Goal: Information Seeking & Learning: Learn about a topic

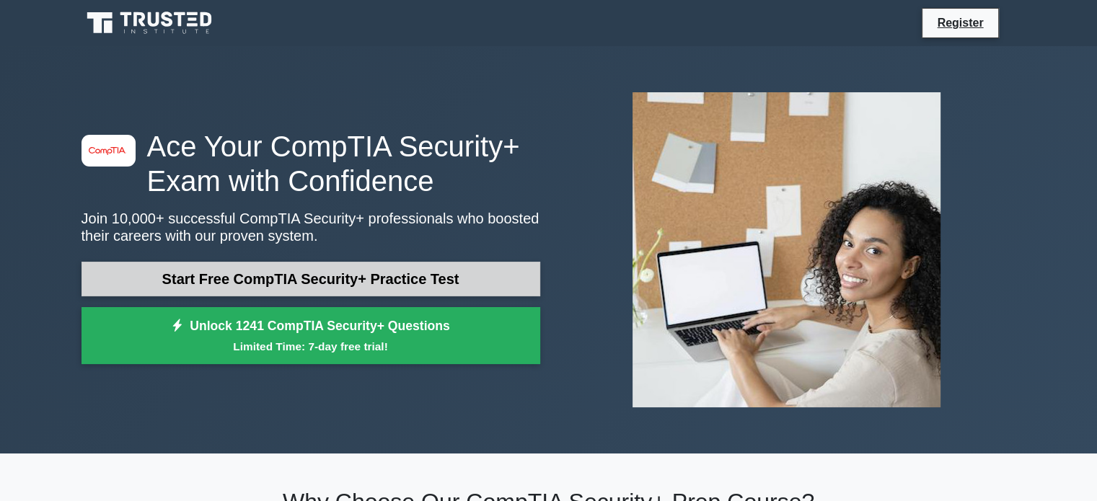
click at [325, 276] on link "Start Free CompTIA Security+ Practice Test" at bounding box center [311, 279] width 459 height 35
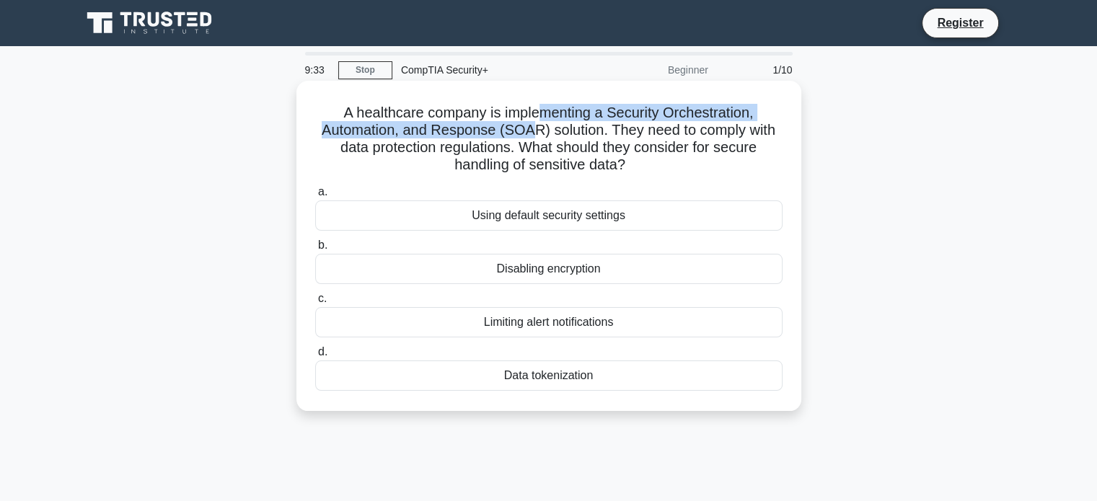
drag, startPoint x: 528, startPoint y: 139, endPoint x: 539, endPoint y: 112, distance: 28.8
click at [539, 112] on h5 "A healthcare company is implementing a Security Orchestration, Automation, and …" at bounding box center [549, 139] width 470 height 71
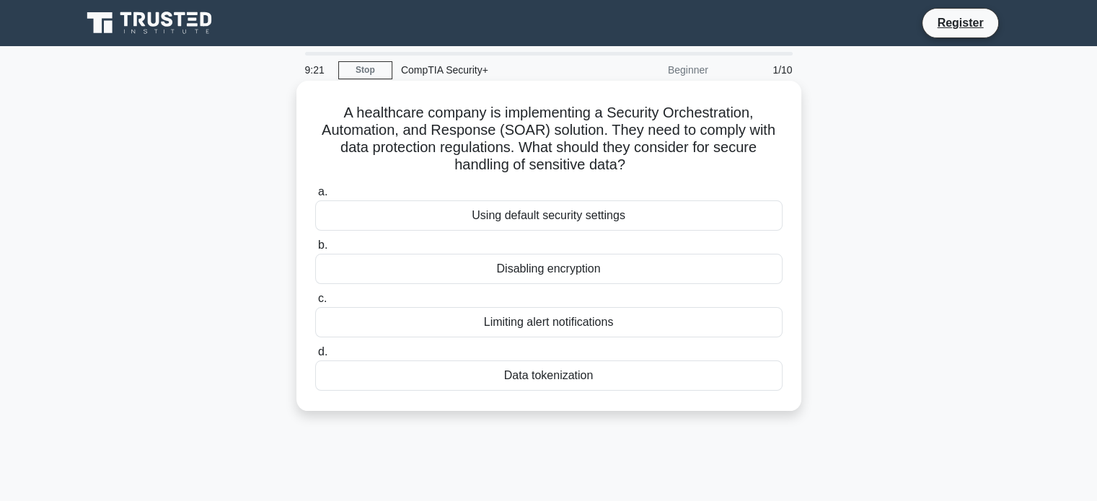
click at [563, 406] on div "A healthcare company is implementing a Security Orchestration, Automation, and …" at bounding box center [548, 246] width 505 height 330
click at [575, 387] on div "Data tokenization" at bounding box center [548, 376] width 467 height 30
click at [315, 357] on input "d. Data tokenization" at bounding box center [315, 352] width 0 height 9
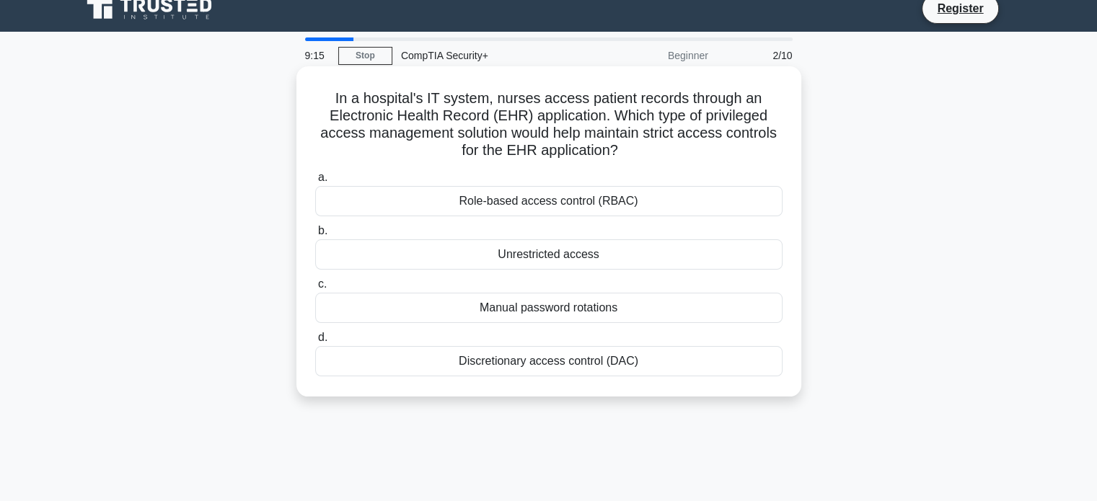
scroll to position [4, 0]
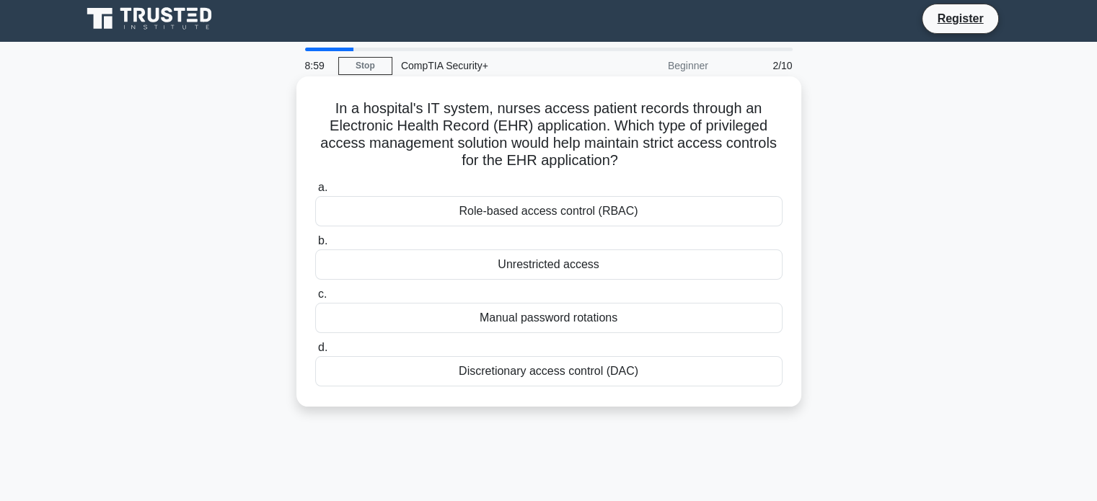
click at [621, 215] on div "Role-based access control (RBAC)" at bounding box center [548, 211] width 467 height 30
click at [315, 193] on input "a. Role-based access control (RBAC)" at bounding box center [315, 187] width 0 height 9
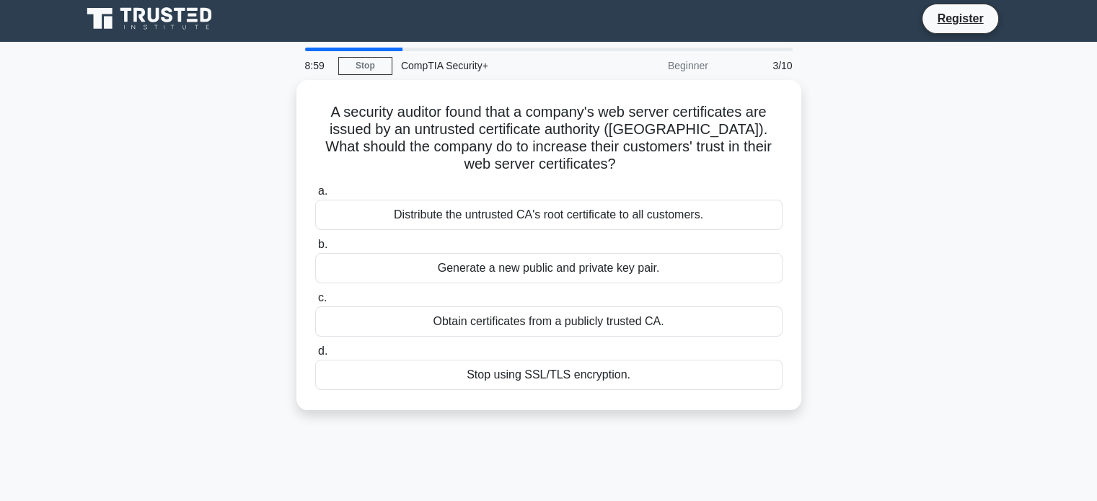
scroll to position [0, 0]
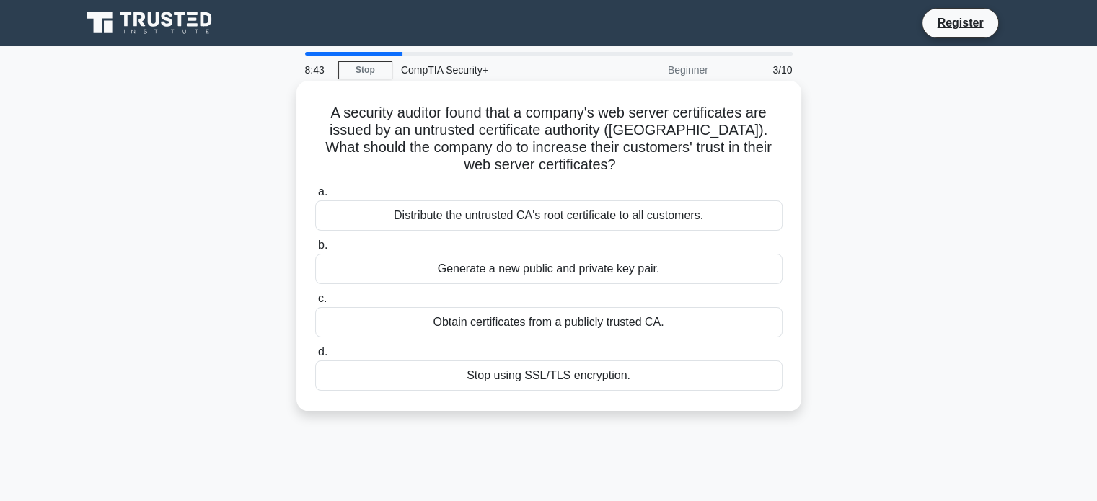
click at [696, 322] on div "Obtain certificates from a publicly trusted CA." at bounding box center [548, 322] width 467 height 30
click at [315, 304] on input "c. Obtain certificates from a publicly trusted CA." at bounding box center [315, 298] width 0 height 9
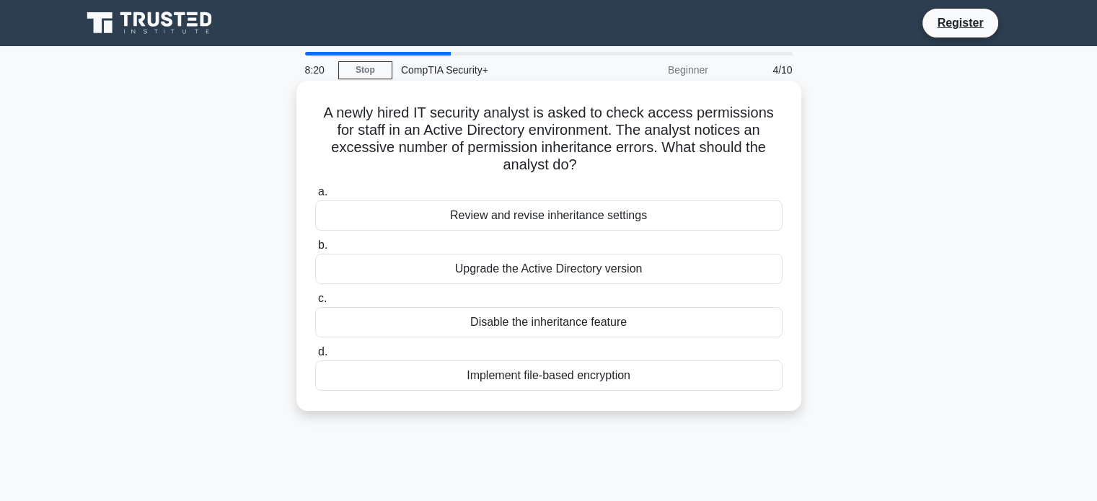
click at [513, 218] on div "Review and revise inheritance settings" at bounding box center [548, 216] width 467 height 30
click at [315, 197] on input "a. Review and revise inheritance settings" at bounding box center [315, 192] width 0 height 9
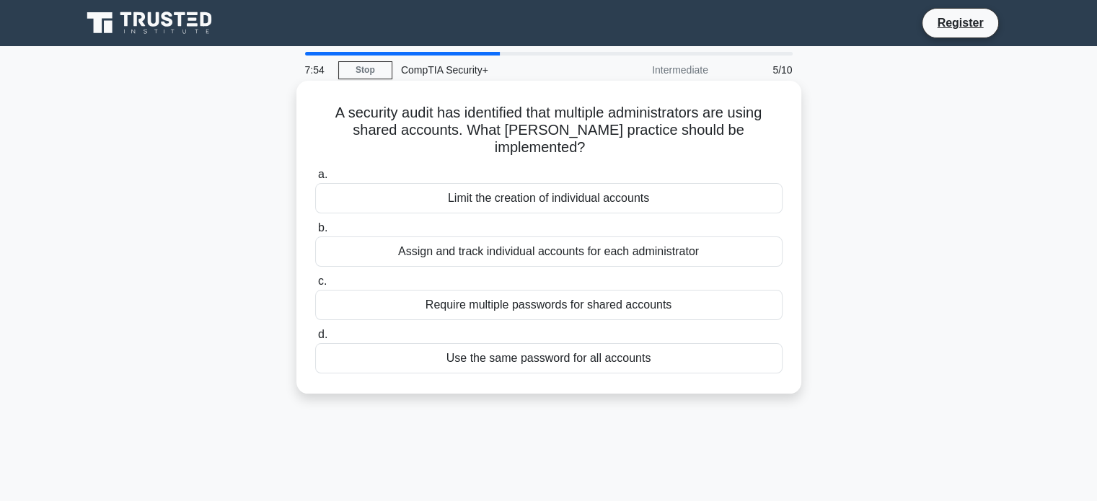
click at [475, 241] on div "Assign and track individual accounts for each administrator" at bounding box center [548, 252] width 467 height 30
click at [315, 233] on input "b. Assign and track individual accounts for each administrator" at bounding box center [315, 228] width 0 height 9
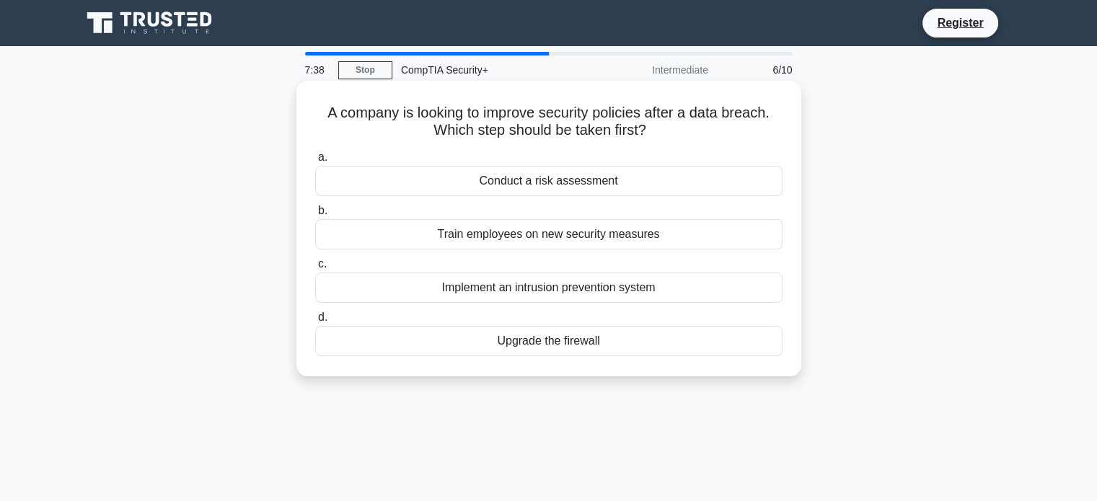
click at [557, 187] on div "Conduct a risk assessment" at bounding box center [548, 181] width 467 height 30
click at [315, 162] on input "a. Conduct a risk assessment" at bounding box center [315, 157] width 0 height 9
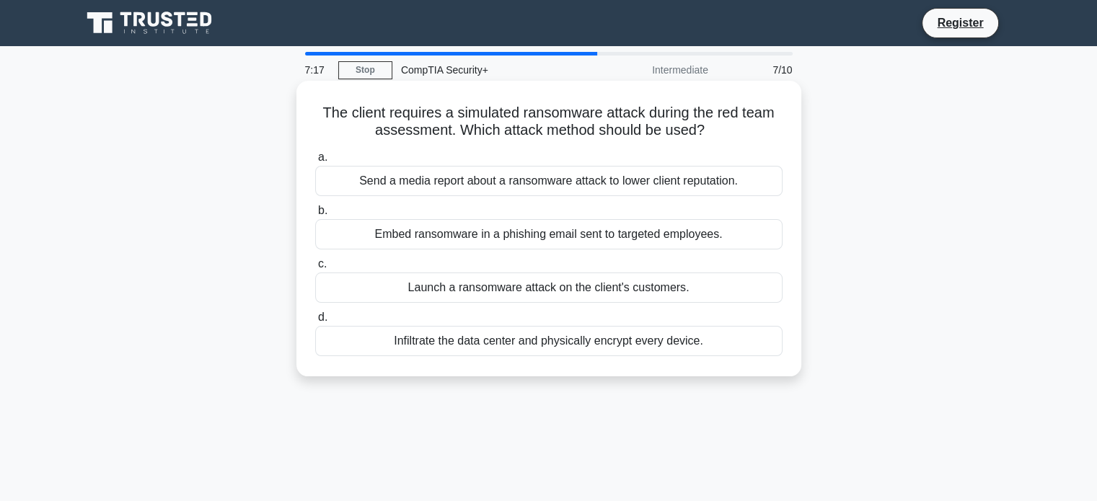
click at [511, 234] on div "Embed ransomware in a phishing email sent to targeted employees." at bounding box center [548, 234] width 467 height 30
click at [315, 216] on input "b. Embed ransomware in a phishing email sent to targeted employees." at bounding box center [315, 210] width 0 height 9
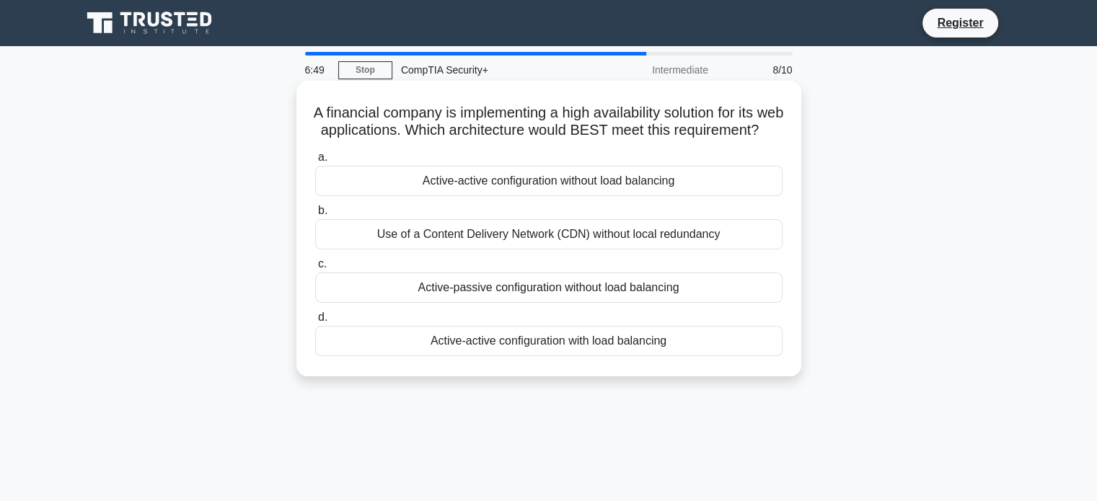
click at [599, 356] on div "Active-active configuration with load balancing" at bounding box center [548, 341] width 467 height 30
click at [315, 322] on input "d. Active-active configuration with load balancing" at bounding box center [315, 317] width 0 height 9
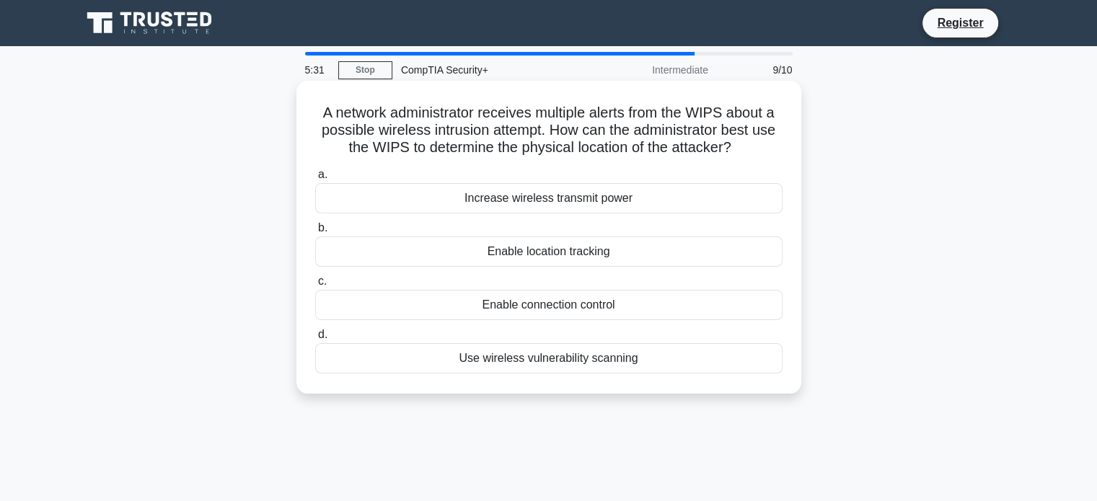
click at [522, 252] on div "Enable location tracking" at bounding box center [548, 252] width 467 height 30
click at [315, 233] on input "b. Enable location tracking" at bounding box center [315, 228] width 0 height 9
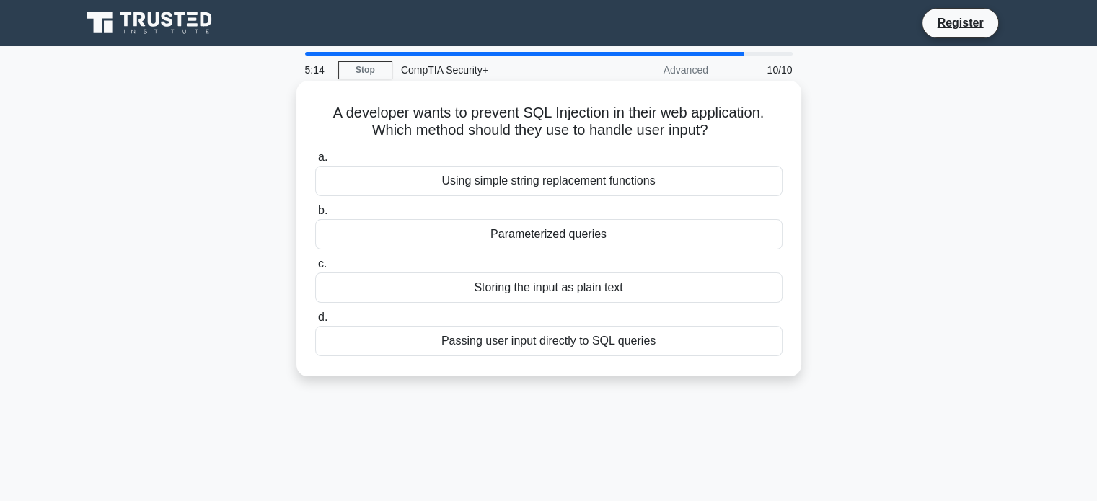
click at [613, 239] on div "Parameterized queries" at bounding box center [548, 234] width 467 height 30
click at [315, 216] on input "b. Parameterized queries" at bounding box center [315, 210] width 0 height 9
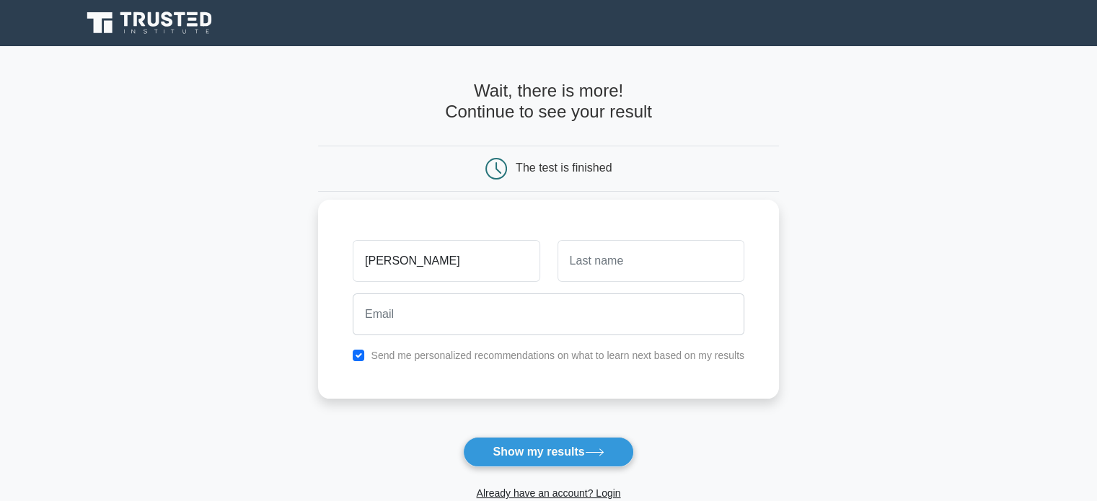
type input "[PERSON_NAME]"
type input "Snow"
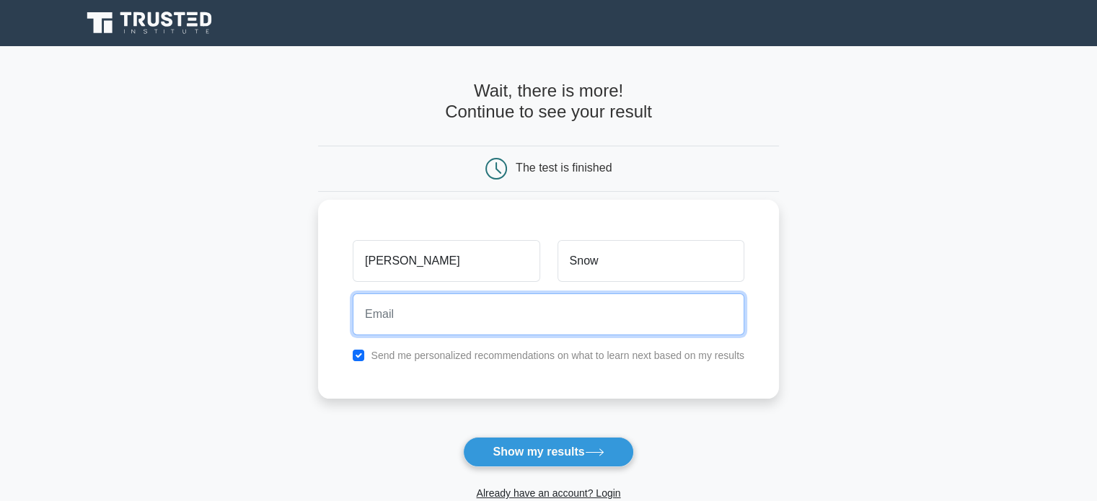
click at [444, 330] on input "email" at bounding box center [549, 315] width 392 height 42
type input "[EMAIL_ADDRESS][DOMAIN_NAME]"
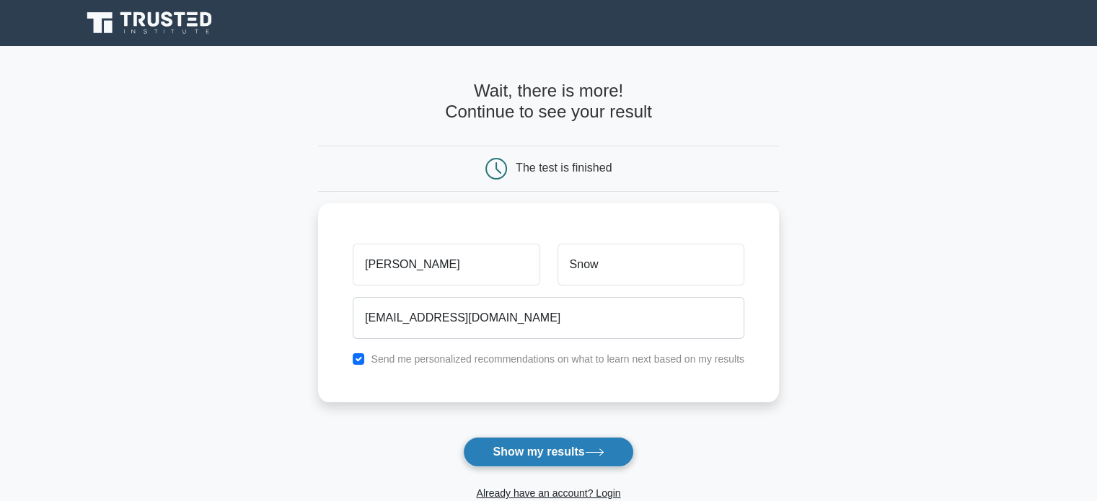
click at [570, 451] on button "Show my results" at bounding box center [548, 452] width 170 height 30
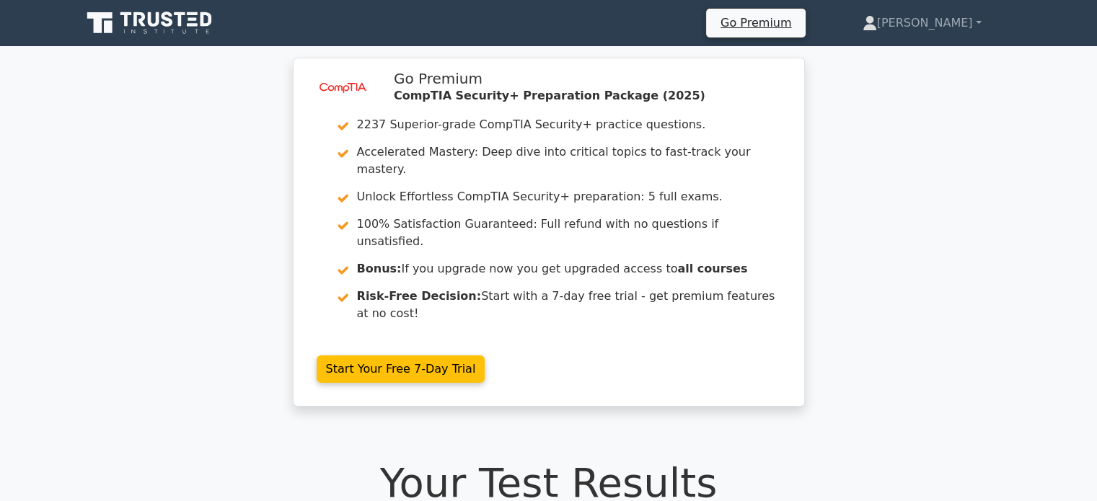
click at [695, 459] on h1 "Your Test Results" at bounding box center [549, 483] width 935 height 48
